Goal: Task Accomplishment & Management: Use online tool/utility

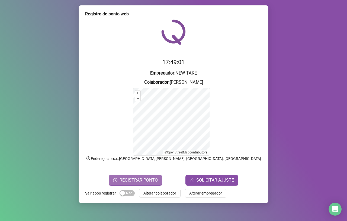
click at [149, 180] on span "REGISTRAR PONTO" at bounding box center [138, 180] width 38 height 6
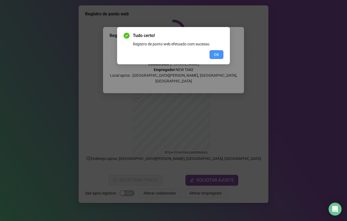
click at [218, 52] on span "OK" at bounding box center [216, 55] width 5 height 6
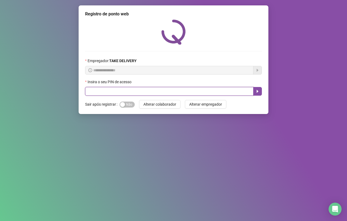
click at [198, 94] on input "text" at bounding box center [169, 91] width 168 height 9
type input "*****"
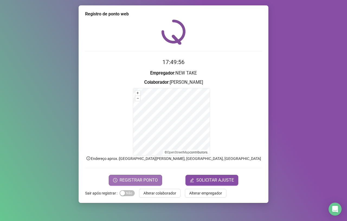
click at [152, 180] on span "REGISTRAR PONTO" at bounding box center [138, 180] width 38 height 6
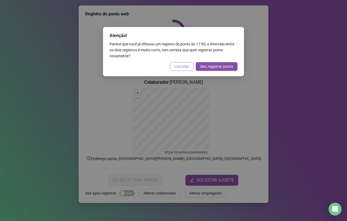
click at [177, 68] on span "Cancelar" at bounding box center [181, 67] width 15 height 6
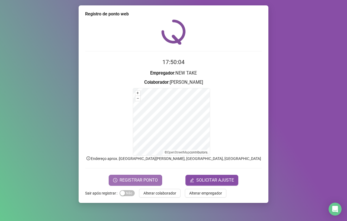
click at [139, 183] on span "REGISTRAR PONTO" at bounding box center [138, 180] width 38 height 6
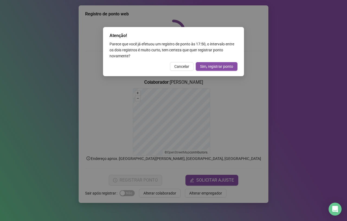
click at [179, 64] on span "Cancelar" at bounding box center [181, 67] width 15 height 6
